Goal: Entertainment & Leisure: Consume media (video, audio)

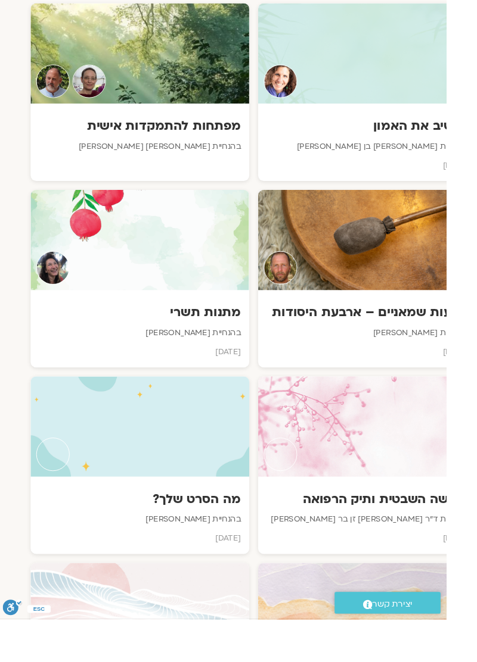
scroll to position [690, -32]
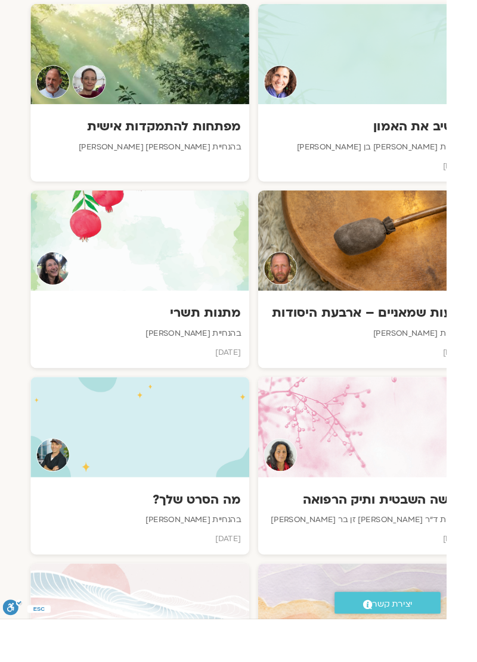
click at [438, 510] on div "האישה השבטית ותיק הרפואה בהנחיית ד״ר [PERSON_NAME] זן בר [PERSON_NAME] [DATE]" at bounding box center [393, 551] width 234 height 83
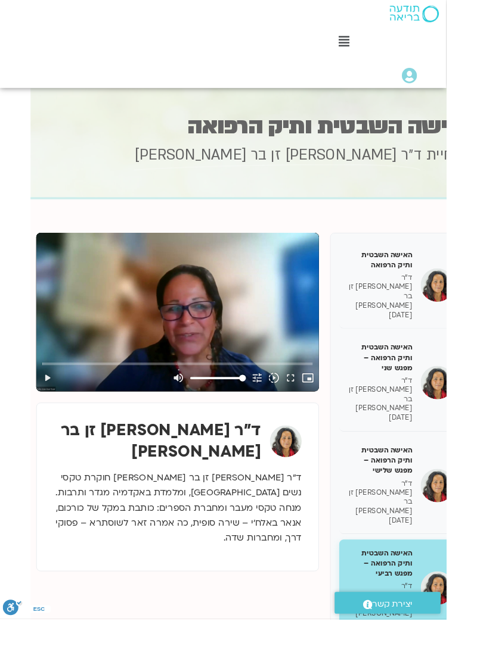
click at [418, 586] on h5 "האישה השבטית ותיק הרפואה – מפגש רביעי" at bounding box center [405, 602] width 69 height 33
click at [55, 403] on button "play_arrow" at bounding box center [51, 404] width 18 height 29
click at [310, 407] on button "fullscreen" at bounding box center [311, 404] width 18 height 29
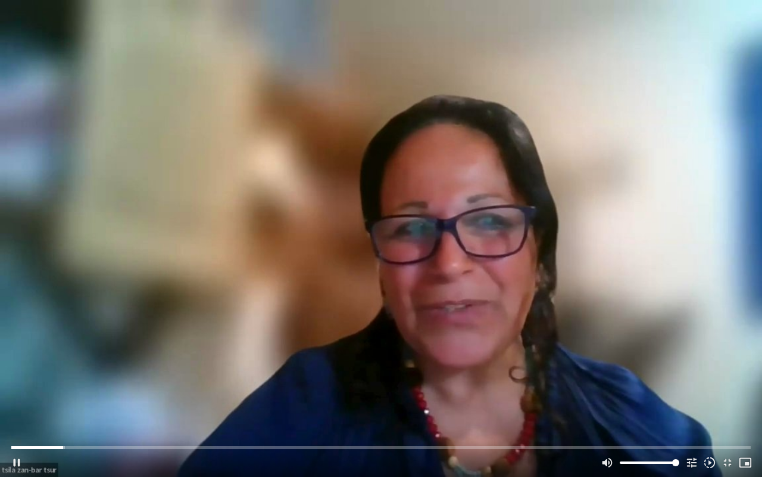
click at [14, 454] on button "pause" at bounding box center [17, 462] width 18 height 29
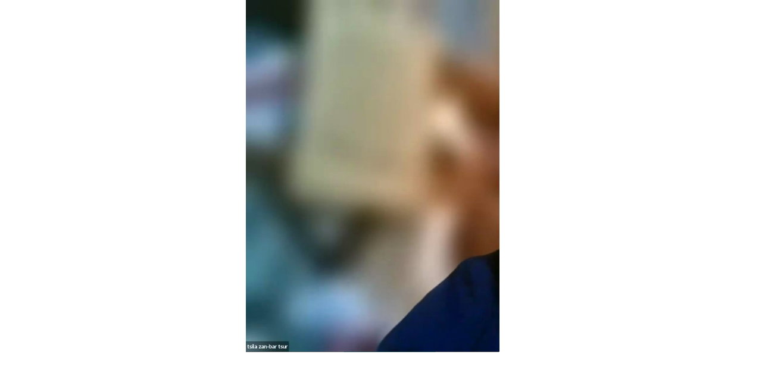
scroll to position [151, 0]
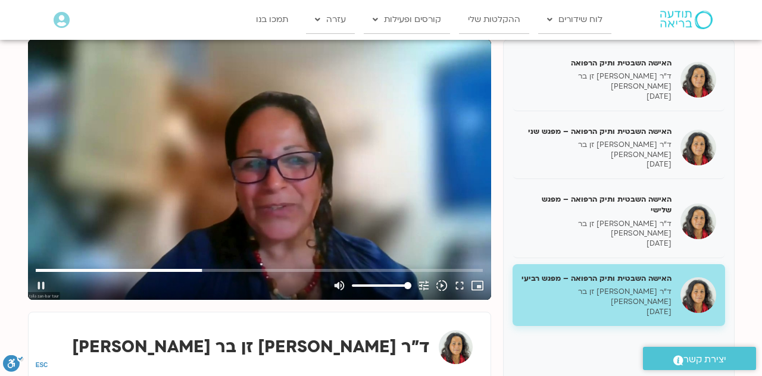
click at [457, 286] on button "fullscreen" at bounding box center [460, 286] width 18 height 29
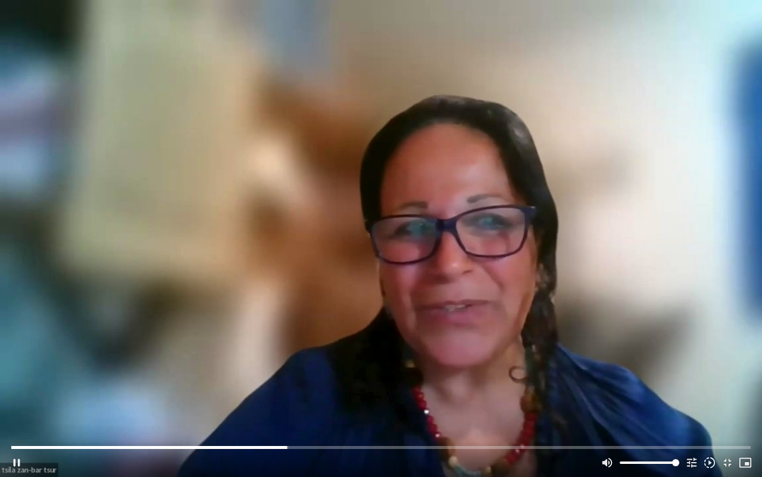
click at [476, 461] on icon "slow_motion_video" at bounding box center [709, 462] width 13 height 13
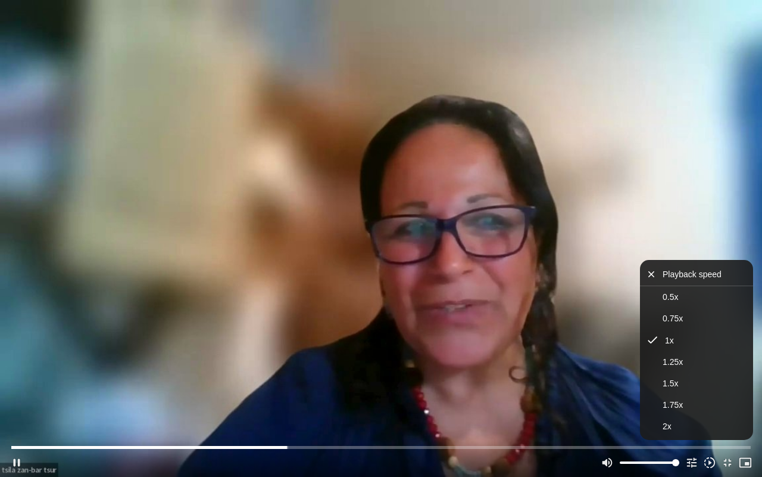
click at [476, 461] on button "fullscreen_exit" at bounding box center [728, 462] width 18 height 29
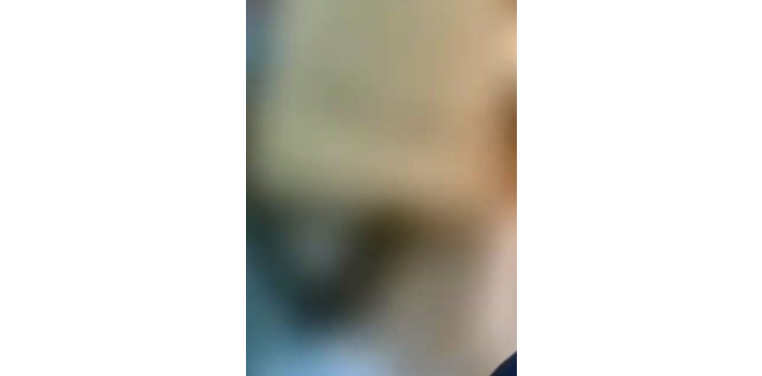
scroll to position [158, 0]
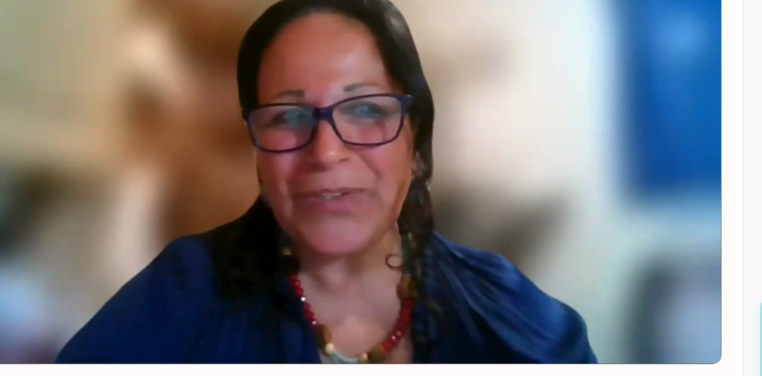
type input "5791.513333"
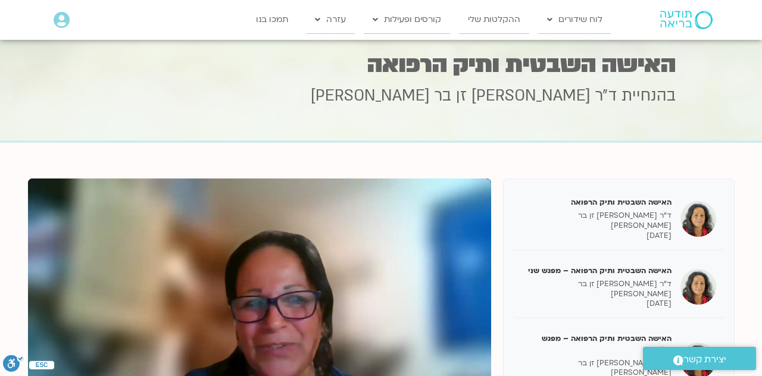
scroll to position [0, 0]
